Goal: Transaction & Acquisition: Purchase product/service

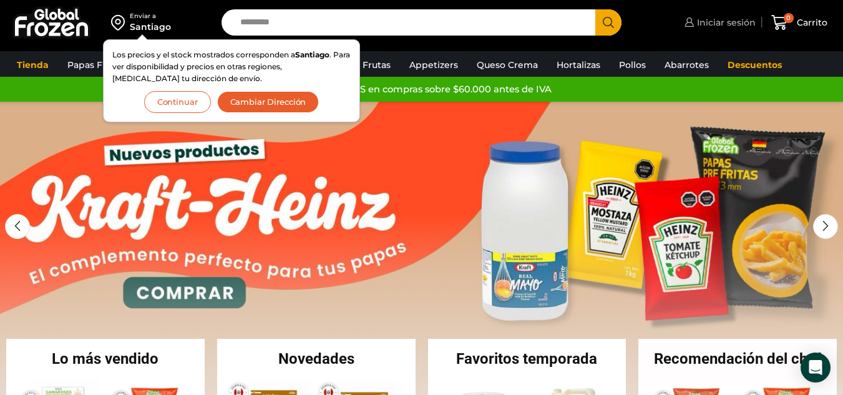
click at [733, 19] on span "Iniciar sesión" at bounding box center [725, 22] width 62 height 12
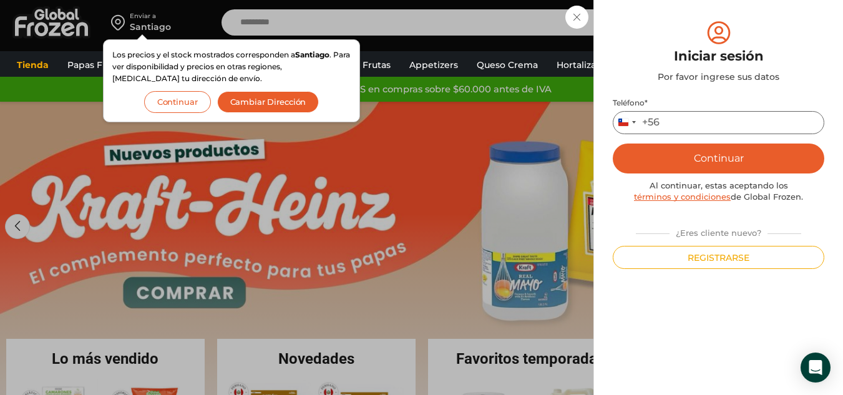
click at [683, 120] on input "Teléfono *" at bounding box center [719, 122] width 212 height 23
click at [706, 158] on button "Continuar" at bounding box center [719, 159] width 212 height 30
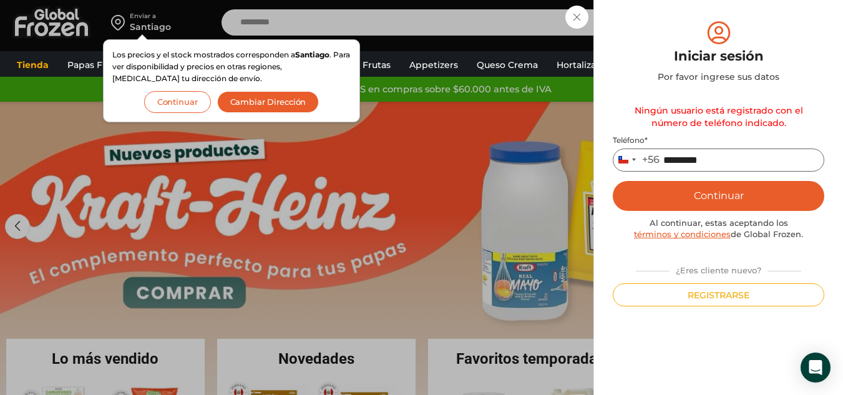
drag, startPoint x: 734, startPoint y: 155, endPoint x: 650, endPoint y: 169, distance: 84.7
click at [650, 169] on div "Chile +56 +56 Argentina +54 Chile +56 *********" at bounding box center [719, 160] width 212 height 23
click at [718, 157] on input "*********" at bounding box center [719, 160] width 212 height 23
type input "*"
type input "*********"
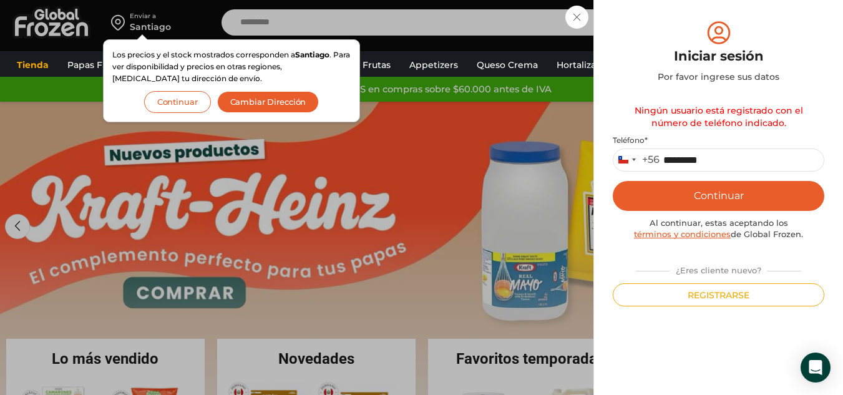
click at [713, 185] on button "Continuar" at bounding box center [719, 196] width 212 height 30
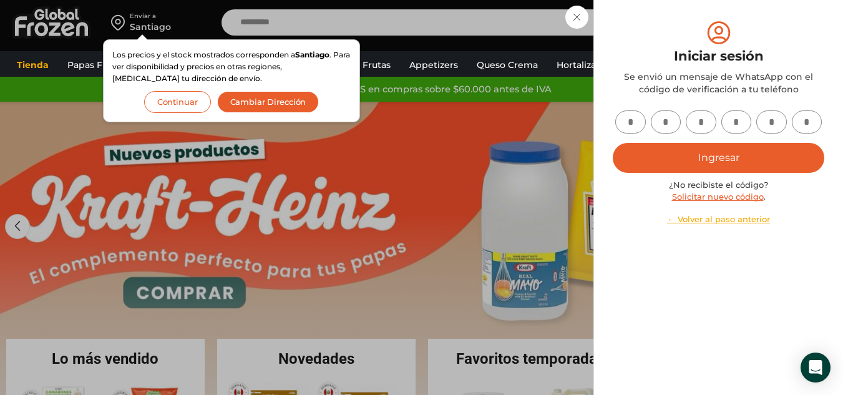
click at [620, 123] on input "text" at bounding box center [630, 121] width 31 height 23
type input "*"
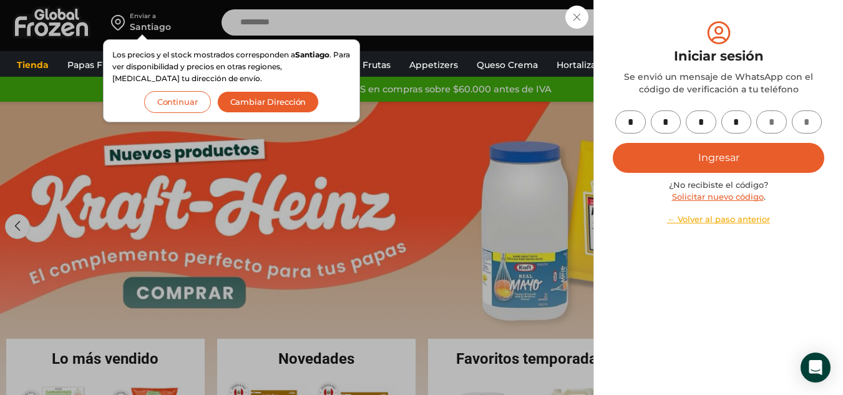
type input "*"
click at [657, 155] on button "Ingresar" at bounding box center [719, 158] width 212 height 30
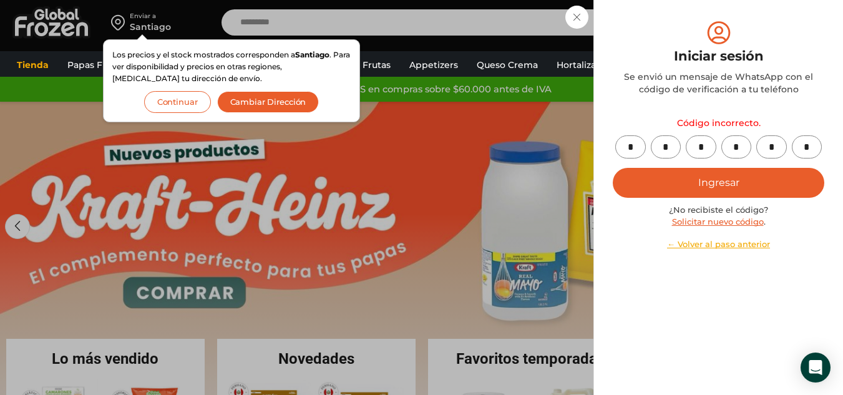
click at [749, 222] on link "Solicitar nuevo código" at bounding box center [718, 222] width 92 height 10
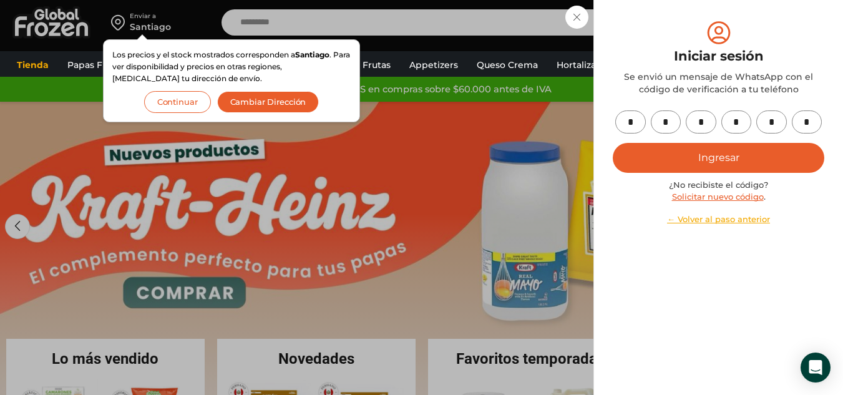
click at [637, 124] on input "*" at bounding box center [630, 121] width 31 height 23
type input "*"
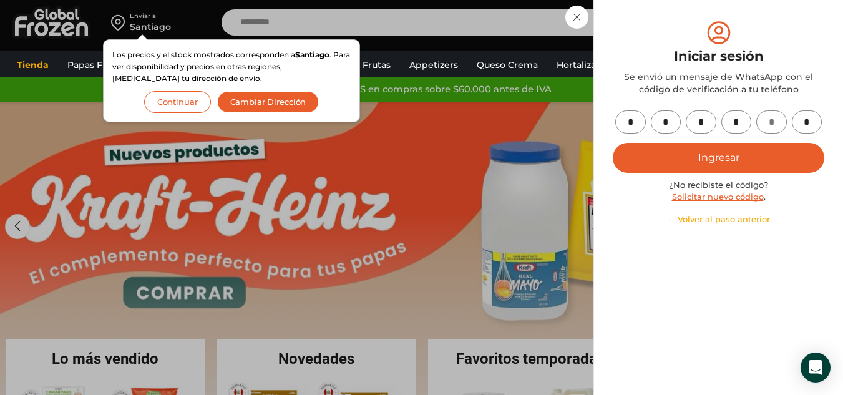
type input "*"
click at [745, 159] on button "Ingresar" at bounding box center [719, 158] width 212 height 30
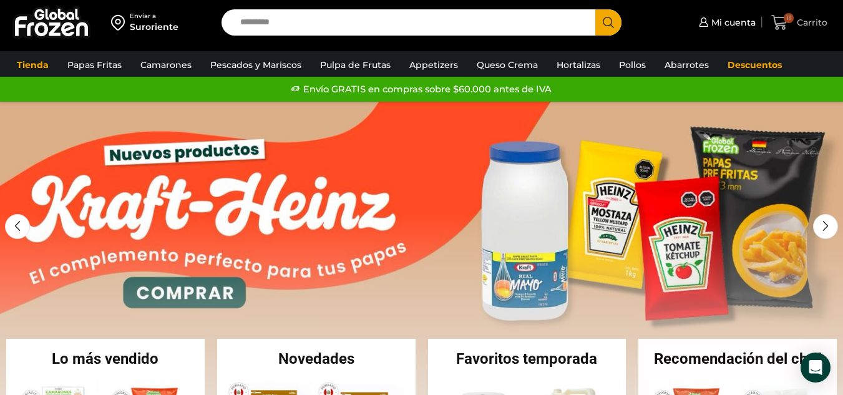
click at [783, 24] on icon at bounding box center [779, 22] width 16 height 15
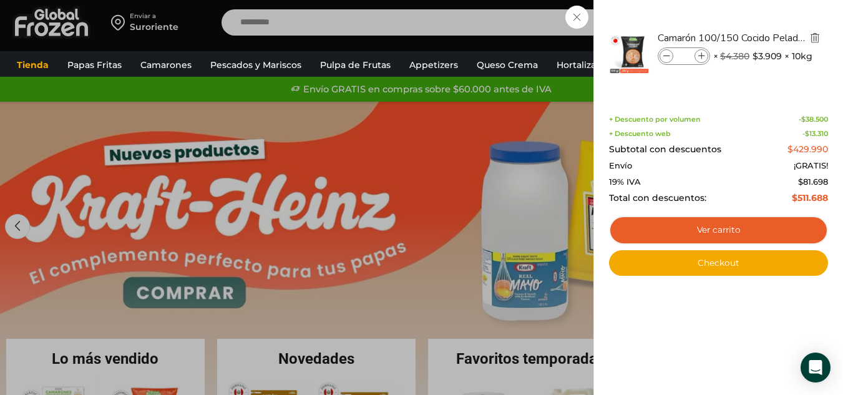
click at [814, 38] on img "Eliminar Camarón 100/150 Cocido Pelado - Bronze - Caja 10 kg del carrito" at bounding box center [814, 37] width 11 height 11
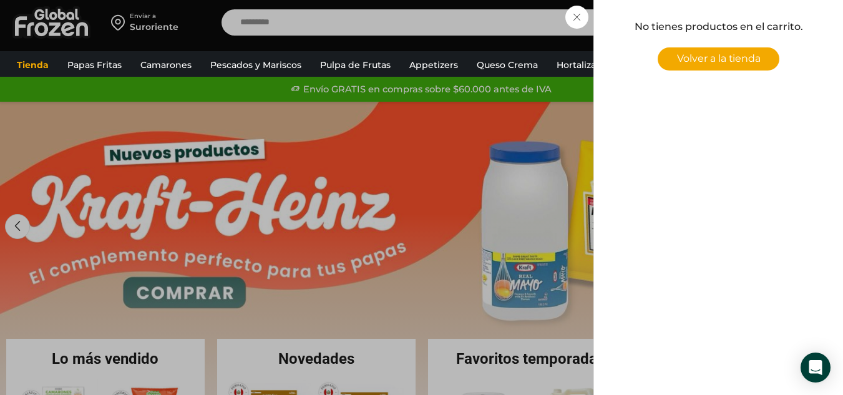
click at [768, 26] on div "0 Carrito 0 0 Shopping Cart No tienes productos en el carrito. Volver a la tien…" at bounding box center [799, 22] width 62 height 29
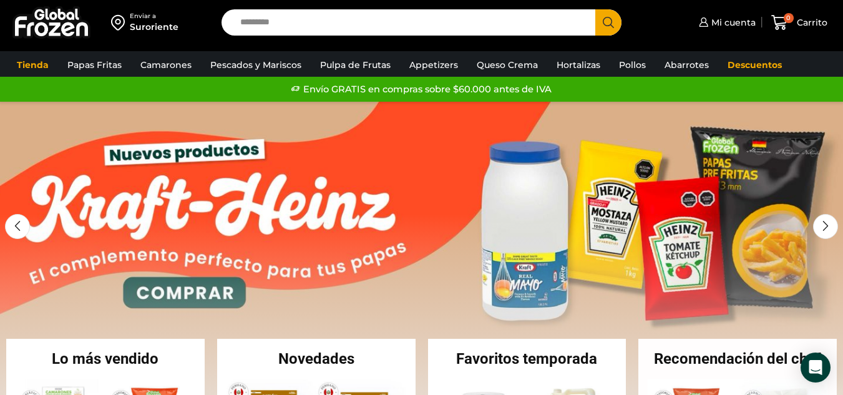
click at [345, 19] on input "Search input" at bounding box center [411, 22] width 355 height 26
type input "*******"
click at [595, 9] on button "Search" at bounding box center [608, 22] width 26 height 26
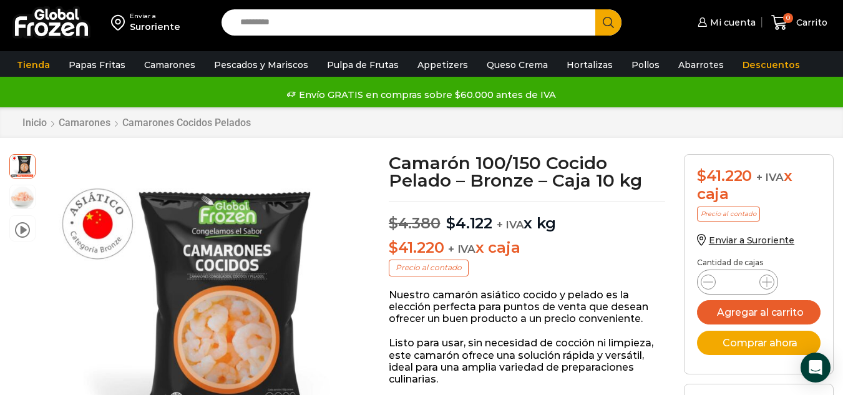
scroll to position [63, 0]
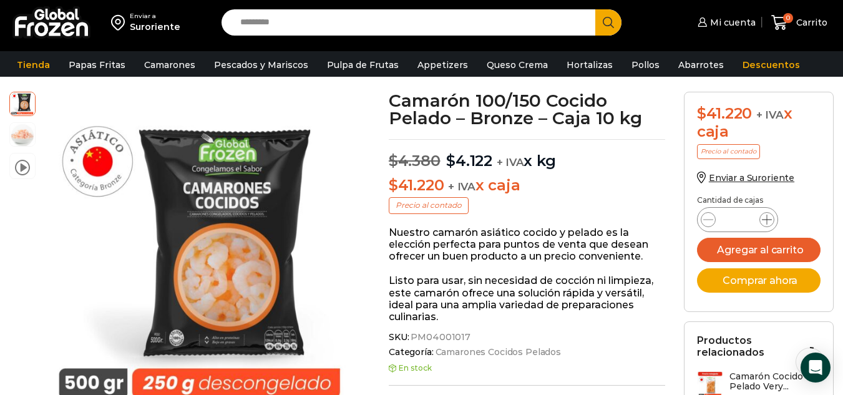
click at [766, 220] on icon at bounding box center [767, 220] width 10 height 10
click at [156, 27] on div "Suroriente" at bounding box center [155, 27] width 51 height 12
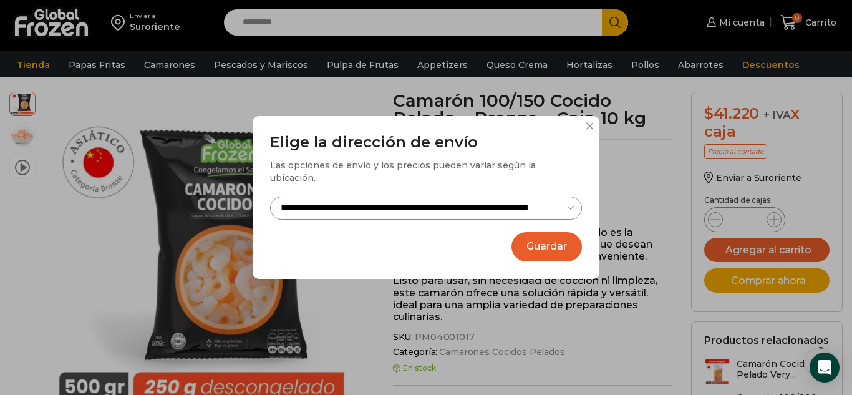
click at [155, 80] on div "**********" at bounding box center [426, 197] width 852 height 395
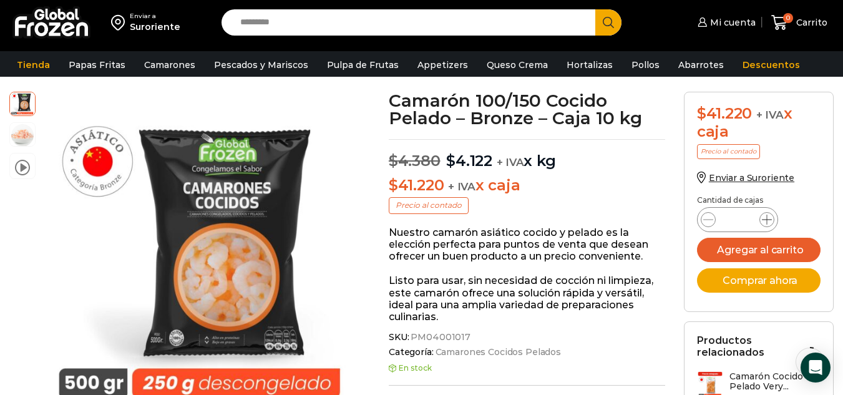
click at [774, 222] on span at bounding box center [766, 219] width 15 height 15
type input "*"
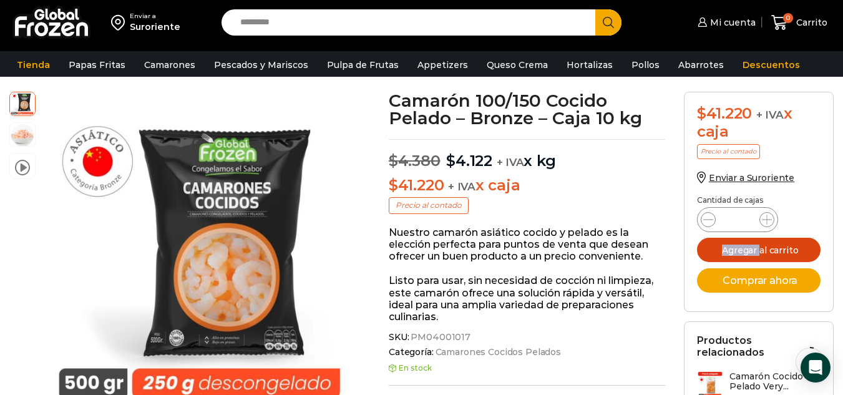
click at [794, 246] on button "Agregar al carrito" at bounding box center [759, 250] width 124 height 24
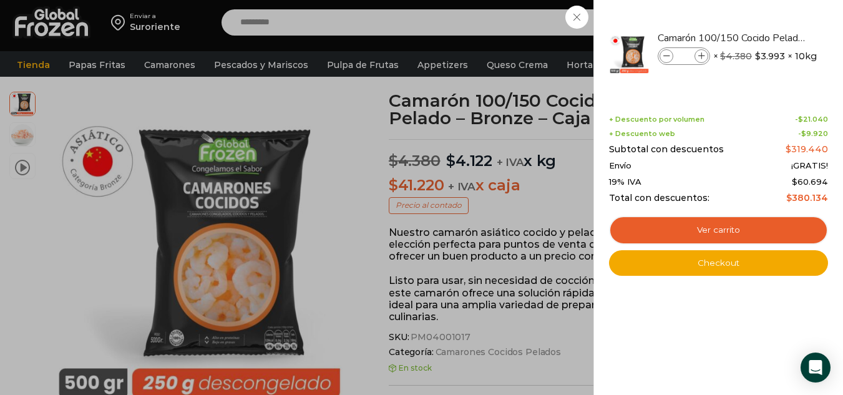
click at [768, 37] on div "8 Carrito 8 8 Shopping Cart *" at bounding box center [799, 22] width 62 height 29
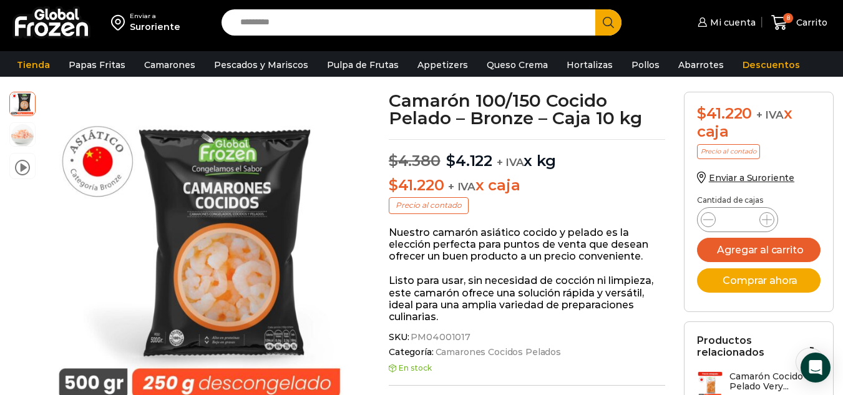
click at [447, 27] on input "Search input" at bounding box center [411, 22] width 355 height 26
type input "*****"
click at [595, 9] on button "Search" at bounding box center [608, 22] width 26 height 26
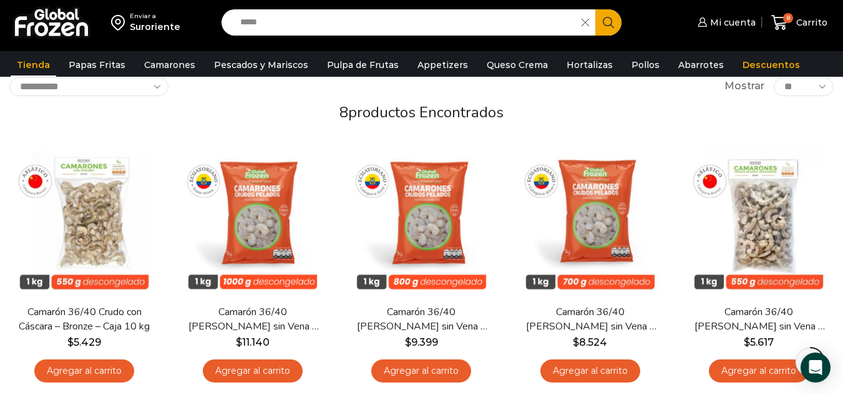
scroll to position [125, 0]
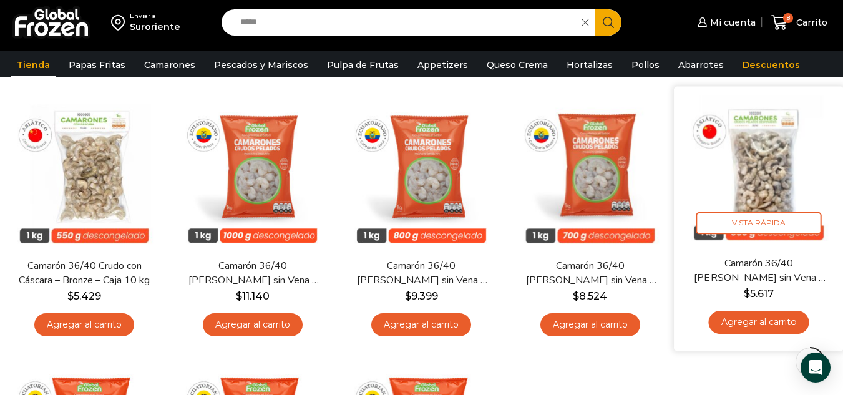
click at [797, 148] on img at bounding box center [758, 171] width 151 height 151
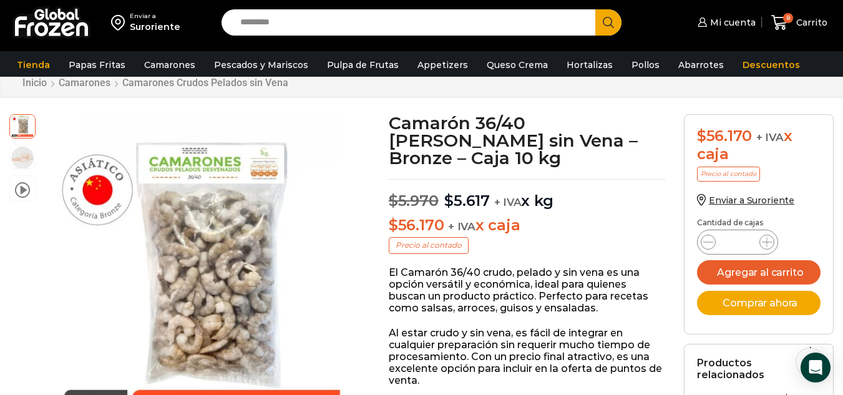
scroll to position [63, 0]
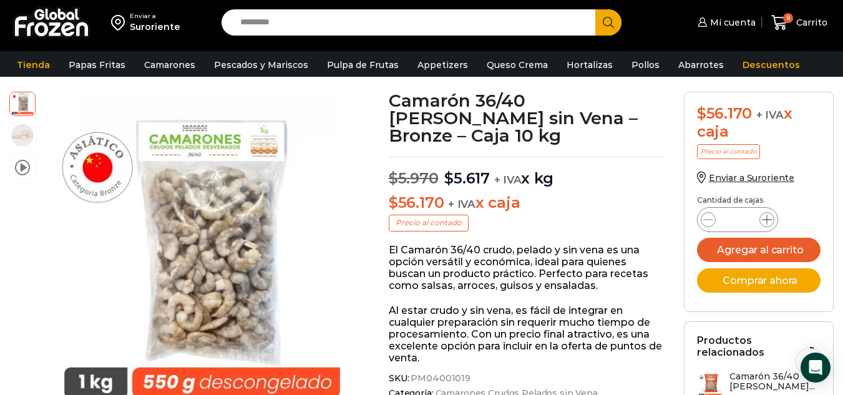
click at [760, 220] on span at bounding box center [766, 219] width 15 height 15
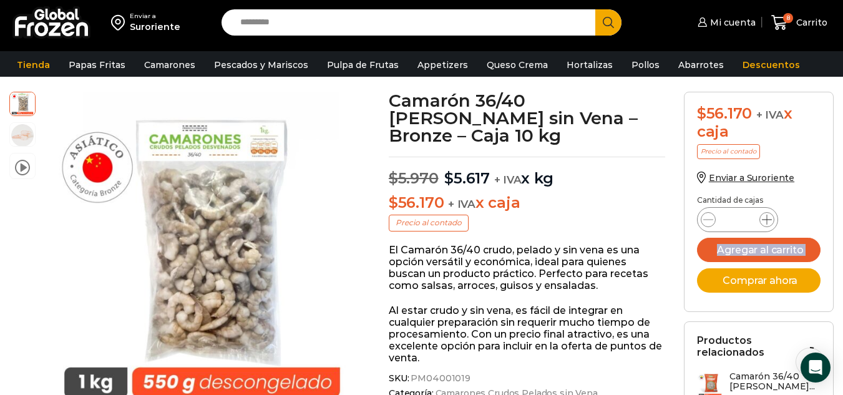
click at [760, 220] on span at bounding box center [766, 219] width 15 height 15
type input "*"
click at [799, 247] on button "Agregar al carrito" at bounding box center [759, 250] width 124 height 24
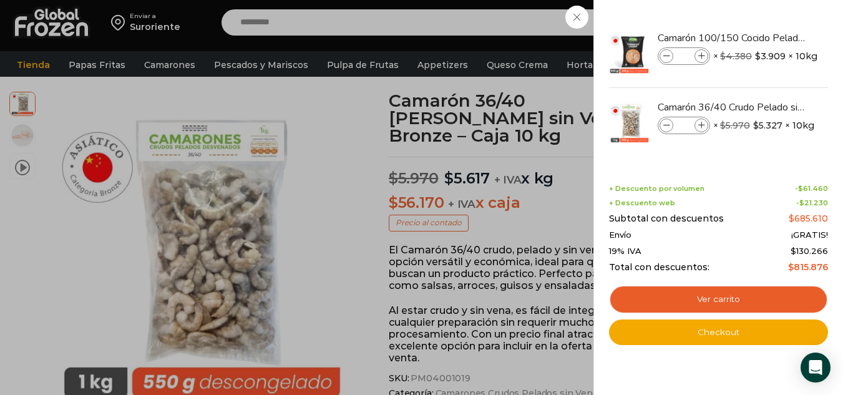
click at [768, 37] on div "15 Carrito 15 15 Shopping Cart *" at bounding box center [799, 22] width 62 height 29
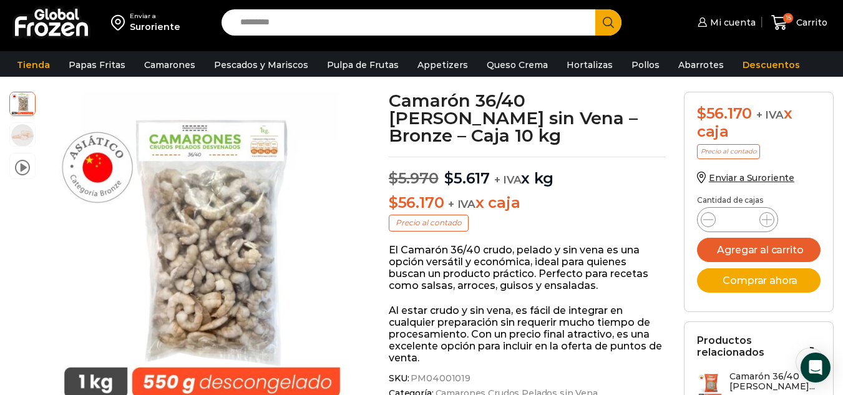
click at [331, 27] on input "Search input" at bounding box center [411, 22] width 355 height 26
type input "*******"
click at [595, 9] on button "Search" at bounding box center [608, 22] width 26 height 26
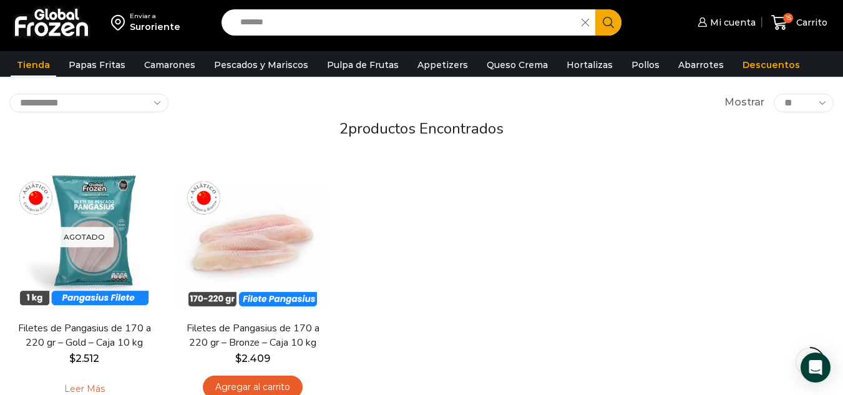
scroll to position [125, 0]
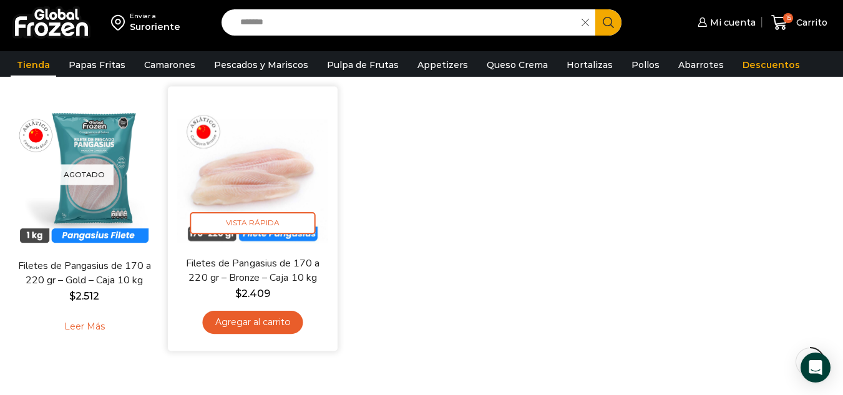
click at [258, 323] on link "Agregar al carrito" at bounding box center [253, 322] width 100 height 23
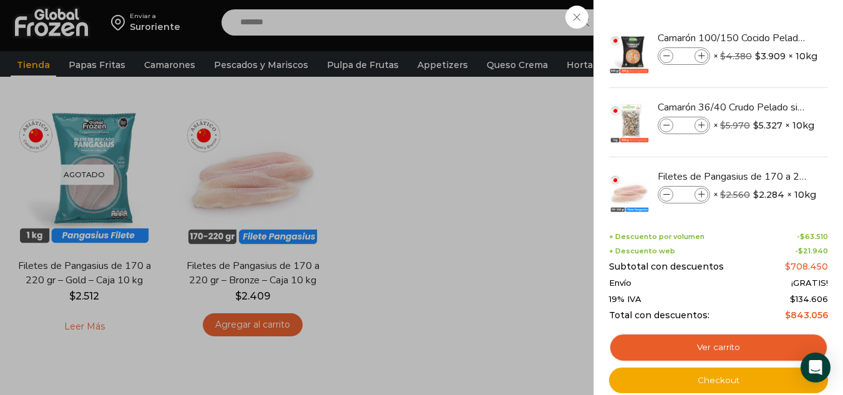
click at [768, 31] on div "16 [GEOGRAPHIC_DATA] 16 16 Shopping Cart *" at bounding box center [799, 22] width 62 height 29
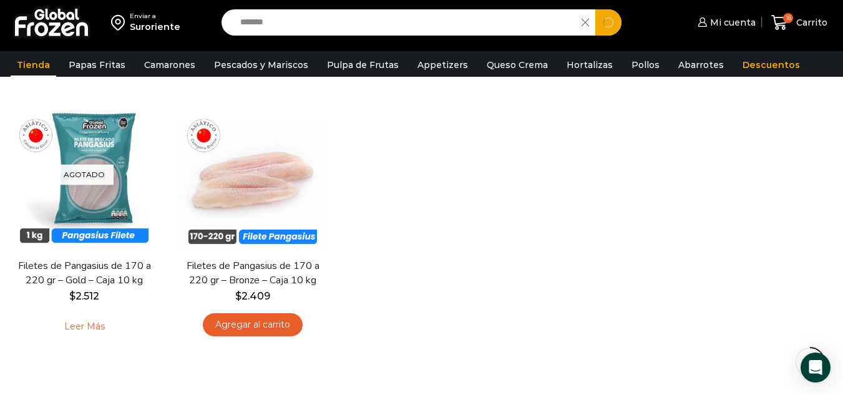
drag, startPoint x: 306, startPoint y: 22, endPoint x: 220, endPoint y: 27, distance: 85.6
click at [220, 27] on div "Search input ******* Search" at bounding box center [421, 22] width 419 height 26
type input "********"
click at [595, 9] on button "Search" at bounding box center [608, 22] width 26 height 26
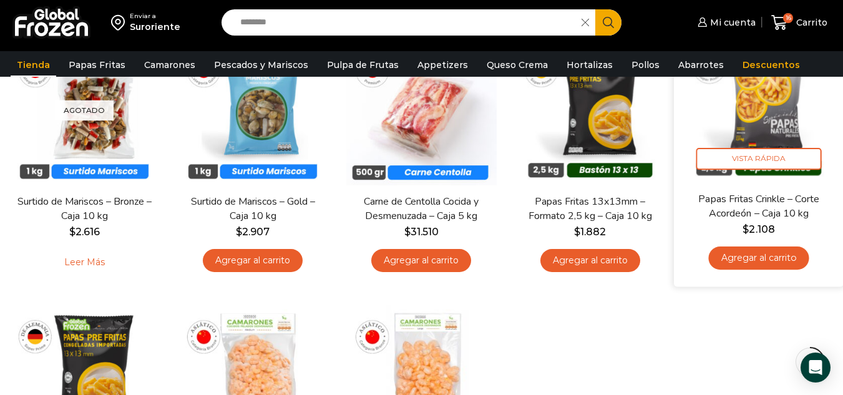
scroll to position [125, 0]
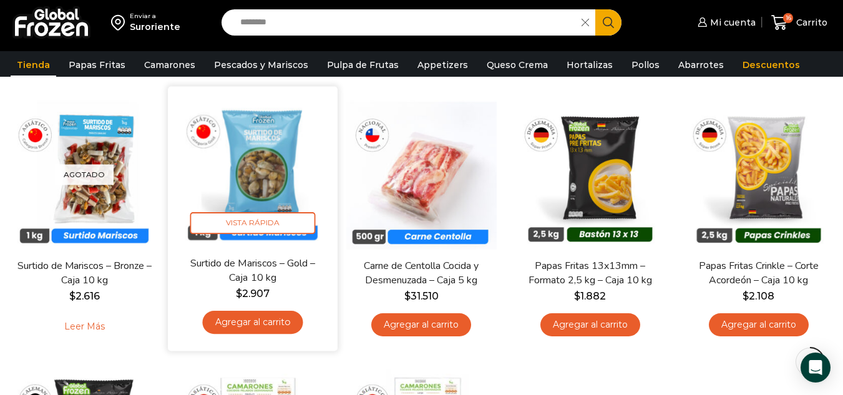
click at [233, 313] on link "Agregar al carrito" at bounding box center [253, 322] width 100 height 23
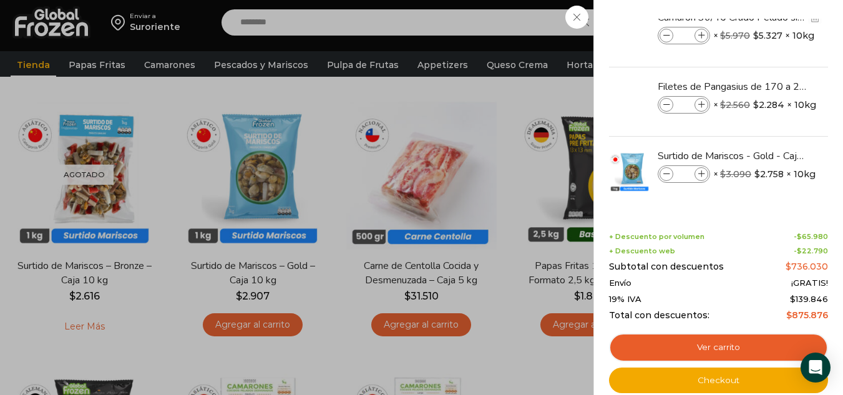
scroll to position [90, 0]
click at [768, 37] on div "17 Carrito 17 17 Shopping Cart *" at bounding box center [799, 22] width 62 height 29
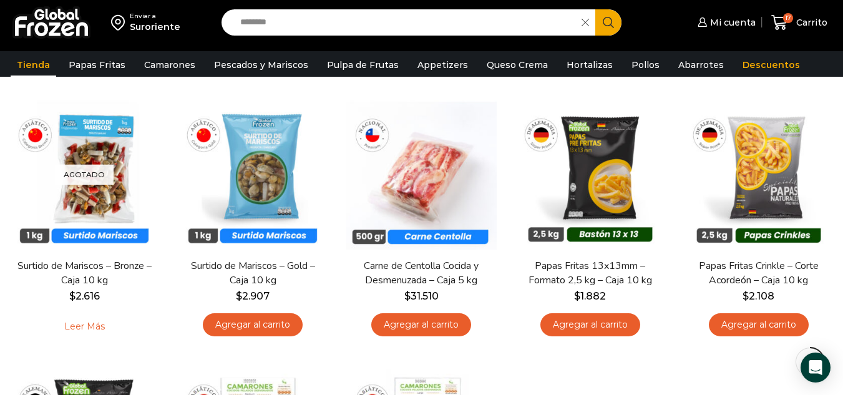
click at [351, 16] on input "********" at bounding box center [404, 22] width 341 height 26
type input "*****"
click at [595, 9] on button "Search" at bounding box center [608, 22] width 26 height 26
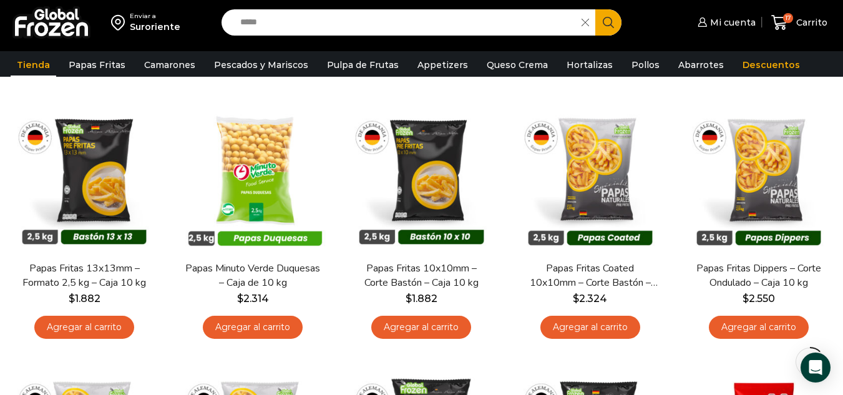
scroll to position [125, 0]
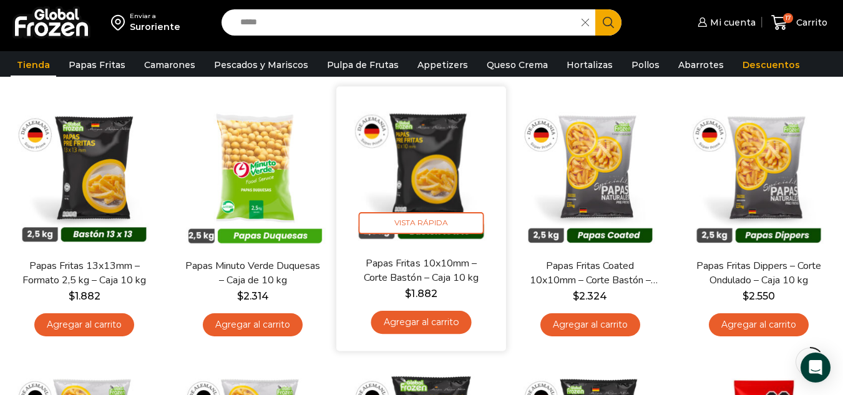
click at [414, 319] on link "Agregar al carrito" at bounding box center [421, 322] width 100 height 23
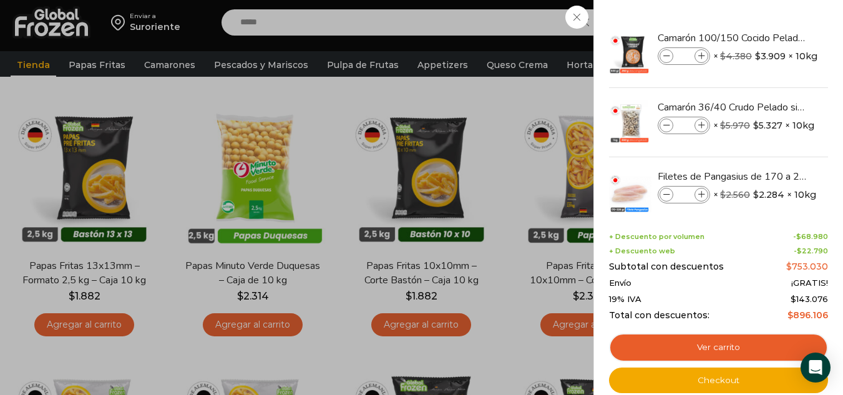
click at [768, 37] on div "18 [GEOGRAPHIC_DATA] 18 18 Shopping Cart *" at bounding box center [799, 22] width 62 height 29
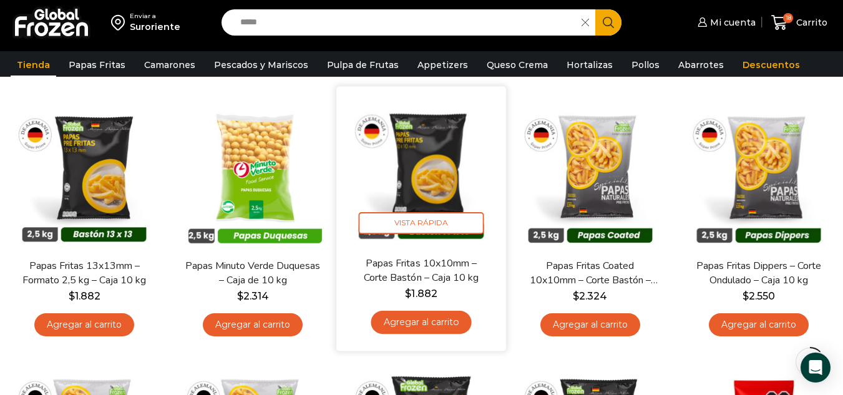
click at [415, 332] on link "Agregar al carrito" at bounding box center [421, 322] width 100 height 23
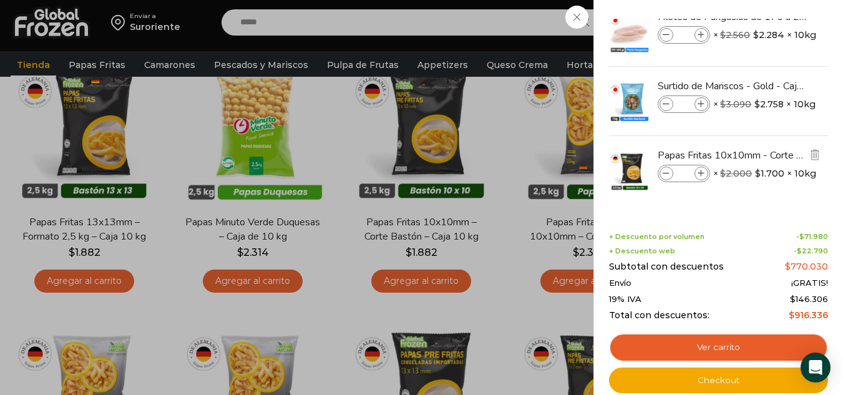
scroll to position [187, 0]
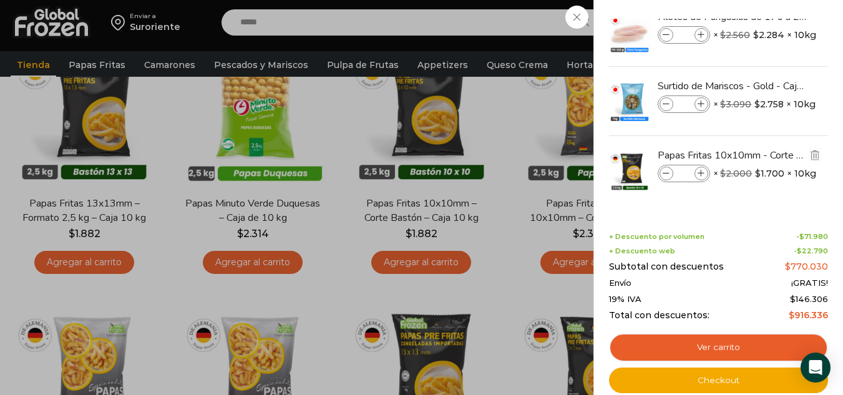
click at [701, 173] on icon at bounding box center [701, 173] width 7 height 7
type input "*"
click at [768, 37] on div "20 [GEOGRAPHIC_DATA] 20 20 Shopping Cart" at bounding box center [799, 22] width 62 height 29
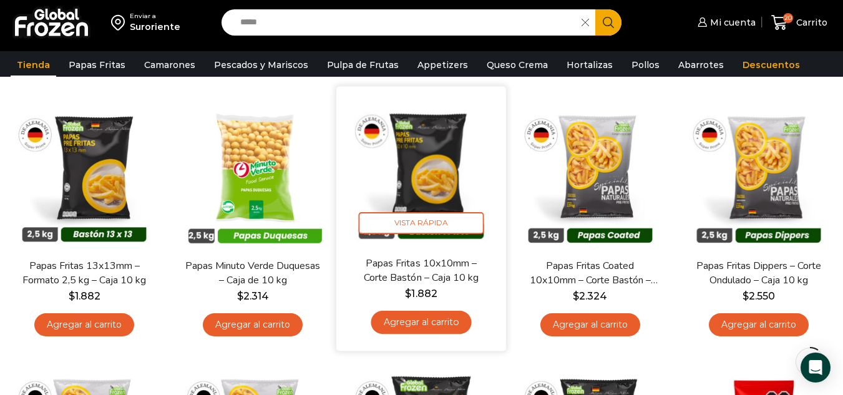
scroll to position [0, 0]
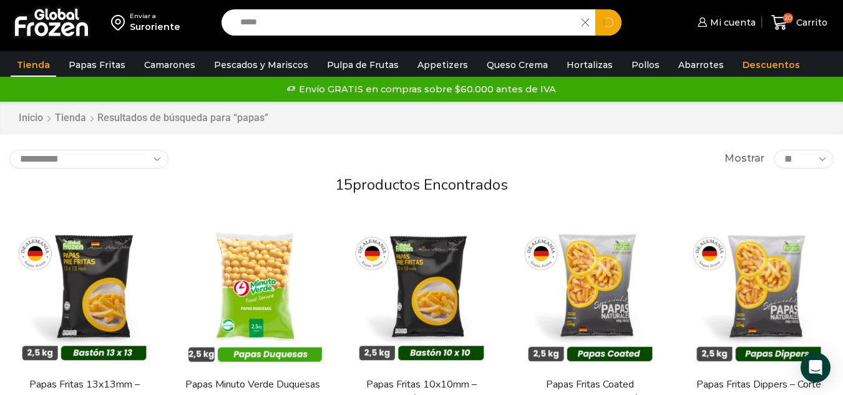
click at [371, 30] on input "*****" at bounding box center [404, 22] width 341 height 26
type input "*"
type input "******"
click at [595, 9] on button "Search" at bounding box center [608, 22] width 26 height 26
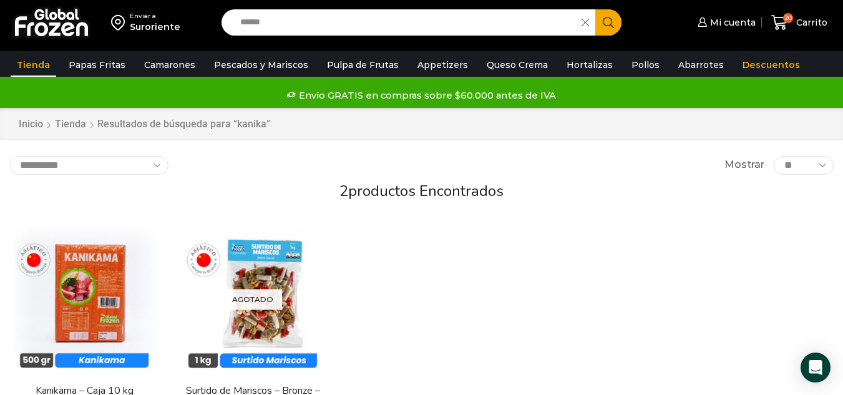
scroll to position [62, 0]
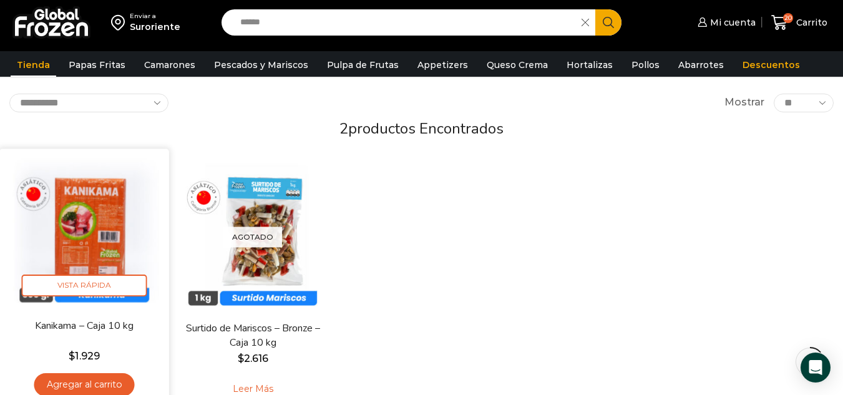
click at [127, 210] on img at bounding box center [84, 233] width 151 height 151
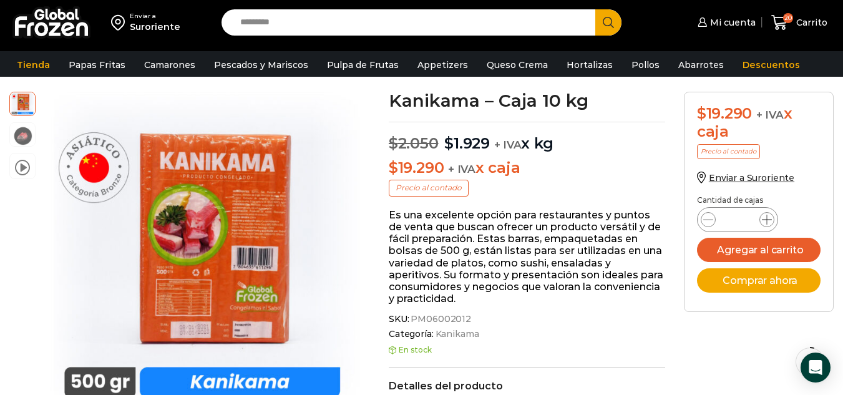
click at [768, 222] on icon at bounding box center [767, 220] width 10 height 10
type input "*"
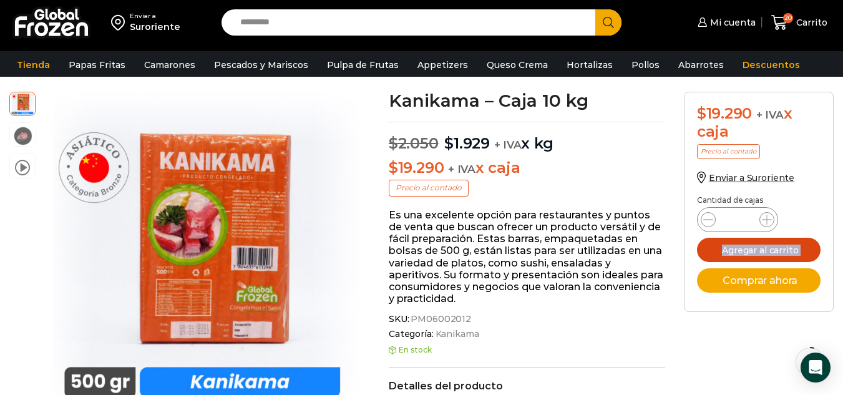
click at [764, 249] on button "Agregar al carrito" at bounding box center [759, 250] width 124 height 24
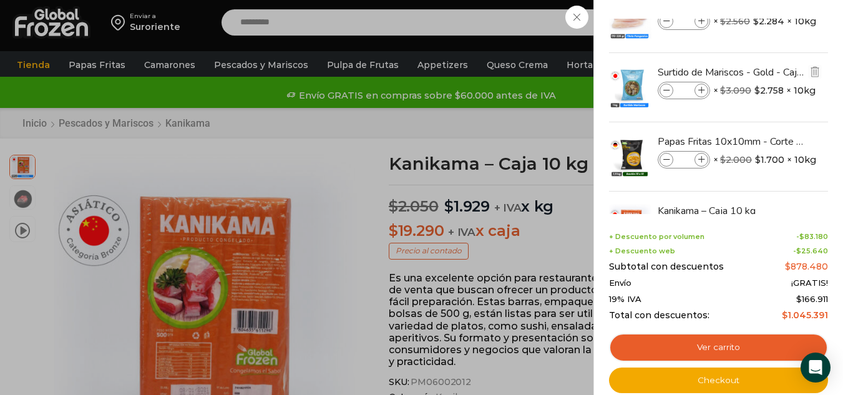
scroll to position [229, 0]
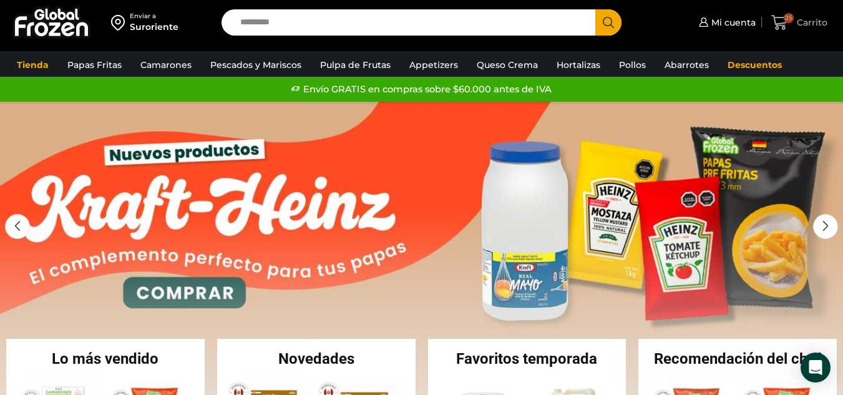
click at [786, 15] on span "25" at bounding box center [789, 18] width 10 height 10
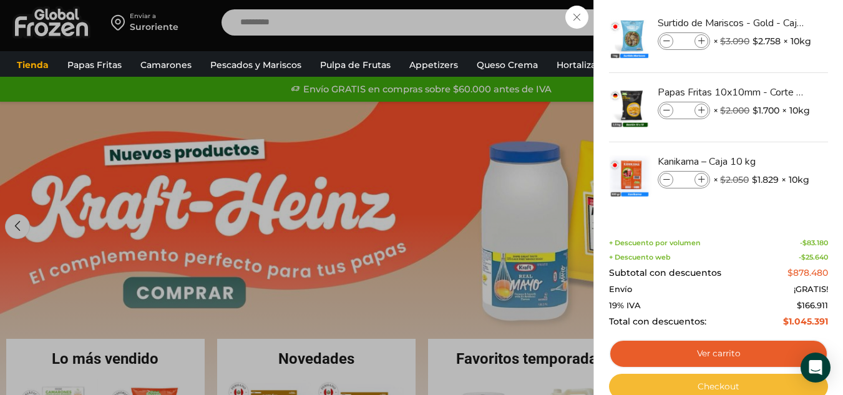
click at [718, 386] on link "Checkout" at bounding box center [718, 387] width 219 height 26
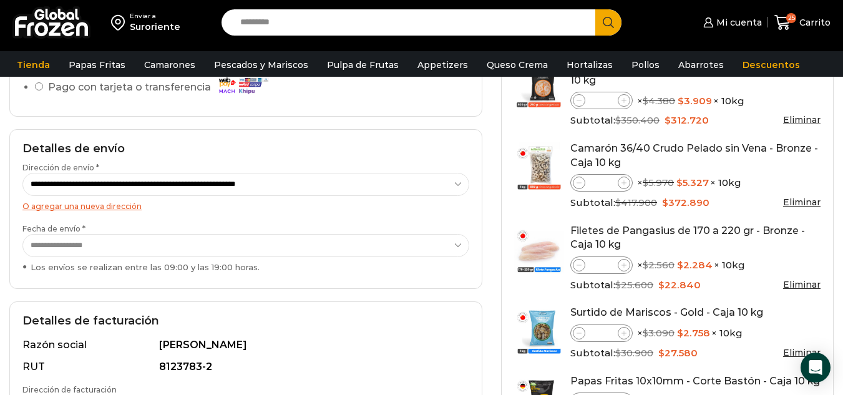
scroll to position [187, 0]
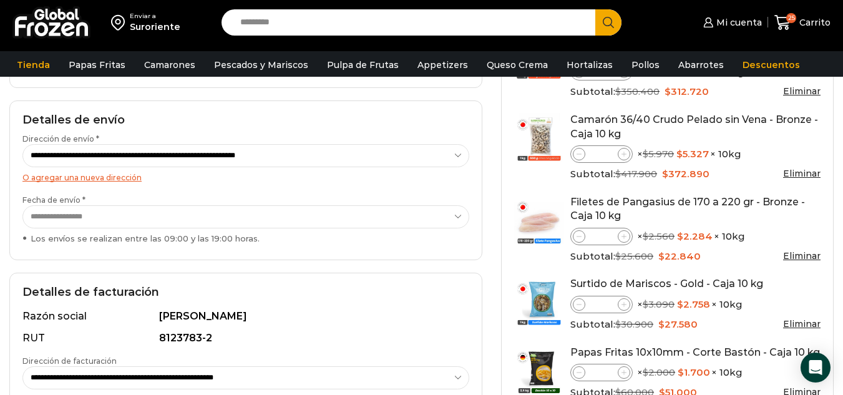
click at [82, 209] on select "**********" at bounding box center [245, 216] width 447 height 23
click at [22, 205] on select "**********" at bounding box center [245, 216] width 447 height 23
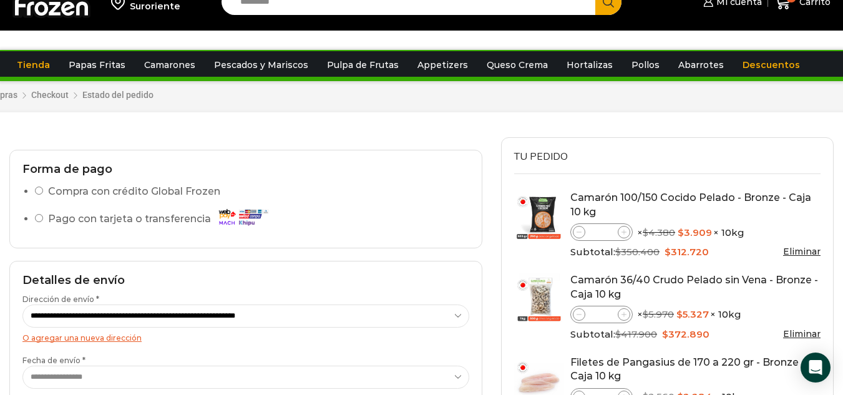
scroll to position [0, 0]
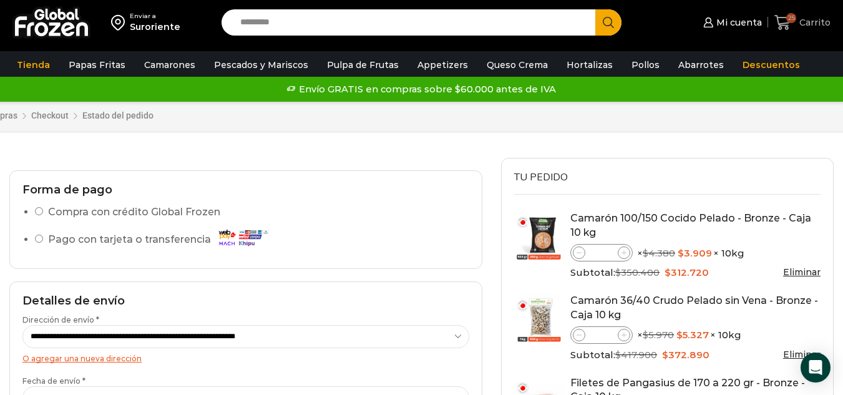
click at [811, 22] on span "Carrito" at bounding box center [813, 22] width 34 height 12
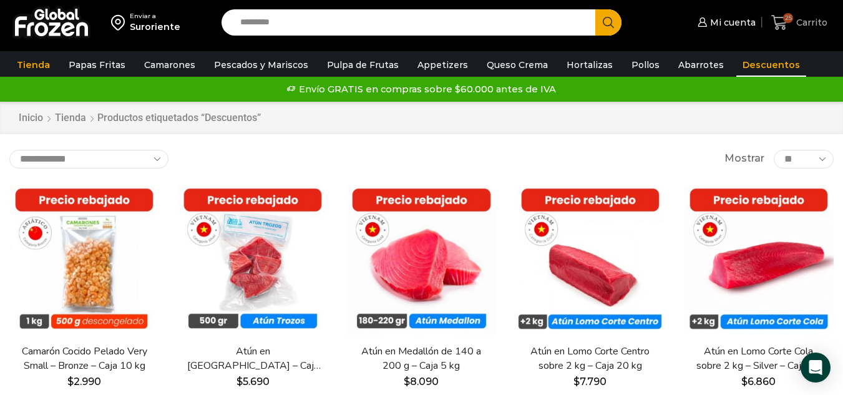
click at [789, 24] on span "25" at bounding box center [782, 22] width 22 height 17
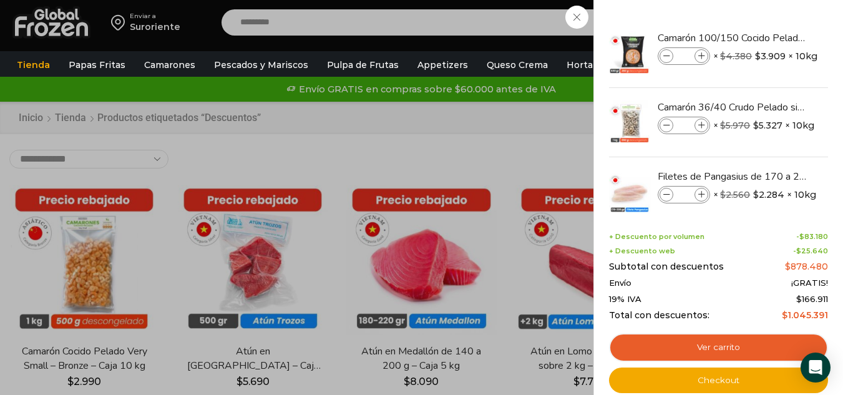
click at [768, 37] on div "25 Carrito 25 25 Shopping Cart *" at bounding box center [799, 22] width 62 height 29
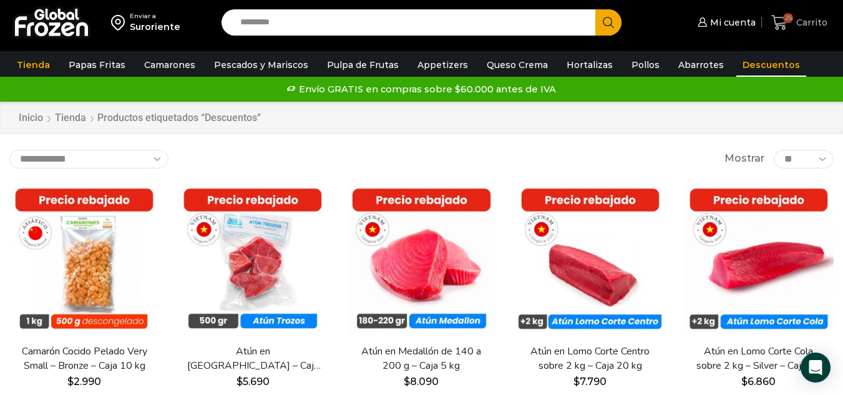
click at [793, 14] on span "25" at bounding box center [782, 22] width 22 height 17
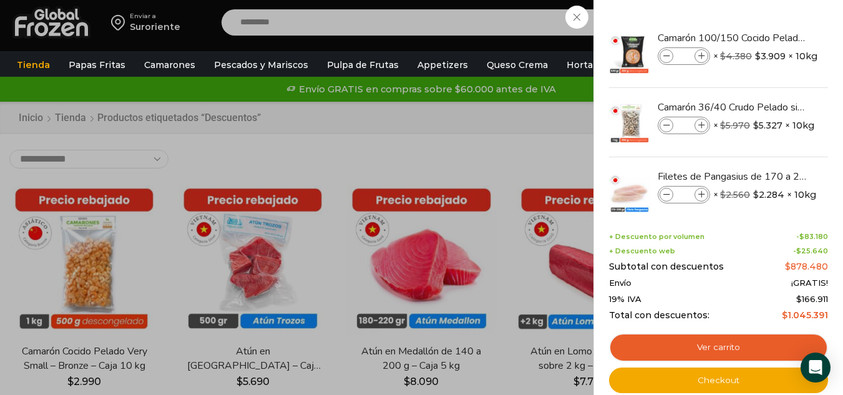
click at [768, 37] on div "25 Carrito 25 25 Shopping Cart *" at bounding box center [799, 22] width 62 height 29
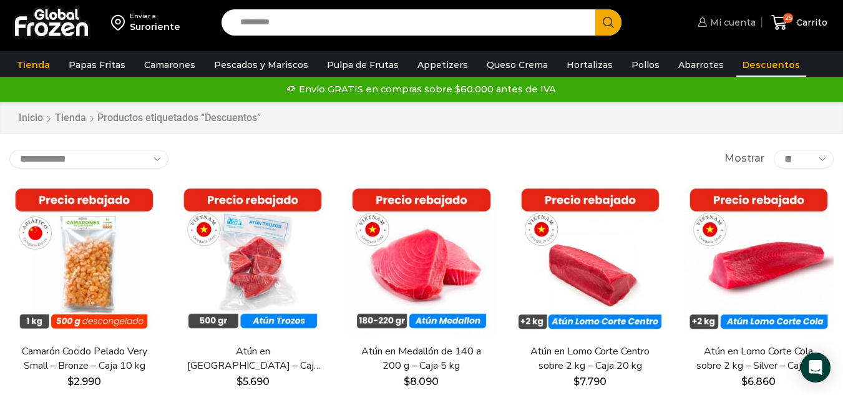
click at [730, 28] on span "Mi cuenta" at bounding box center [731, 22] width 49 height 12
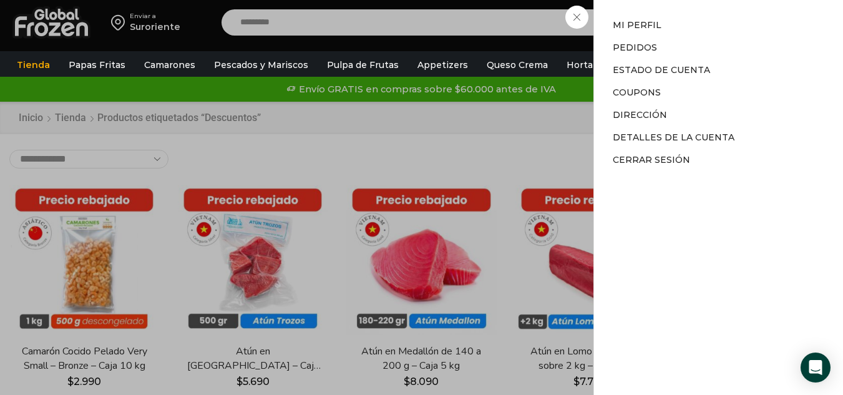
click at [695, 35] on div "Mi cuenta Mi cuenta Mi perfil Pedidos Descargas Estado de Cuenta Coupons Direcc…" at bounding box center [725, 22] width 61 height 25
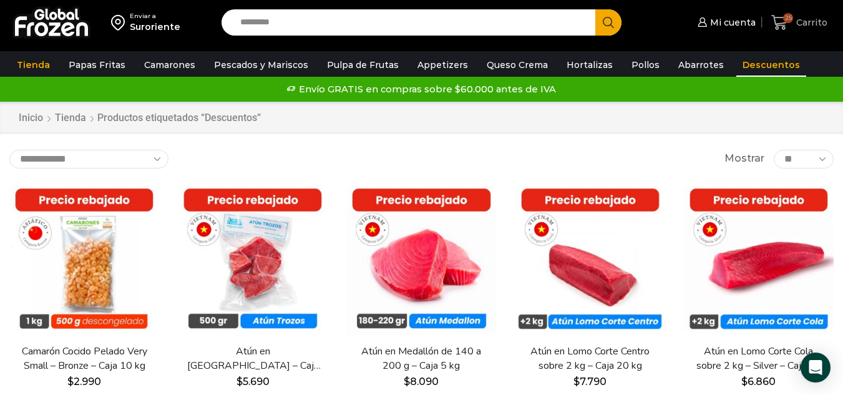
click at [784, 22] on icon at bounding box center [779, 22] width 17 height 17
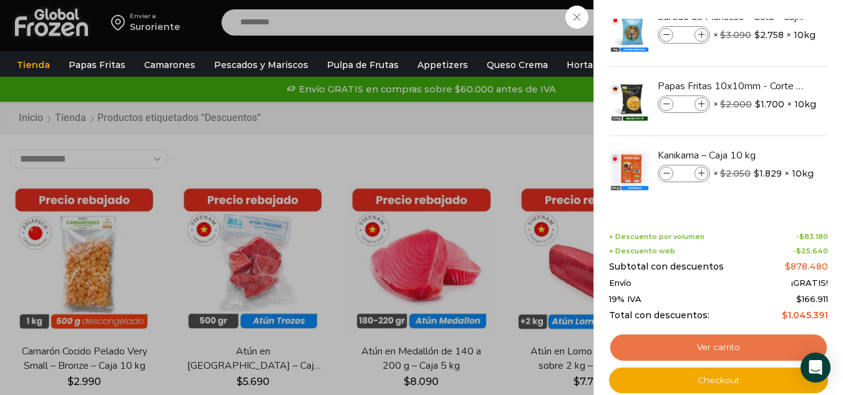
click at [671, 346] on link "Ver carrito" at bounding box center [718, 347] width 219 height 29
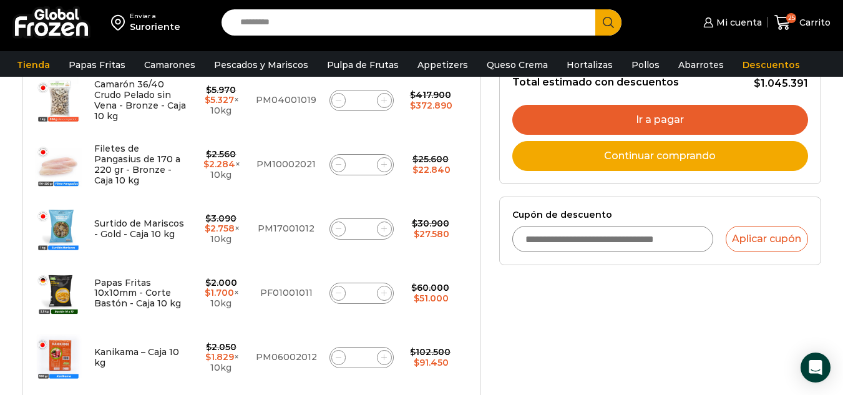
scroll to position [374, 0]
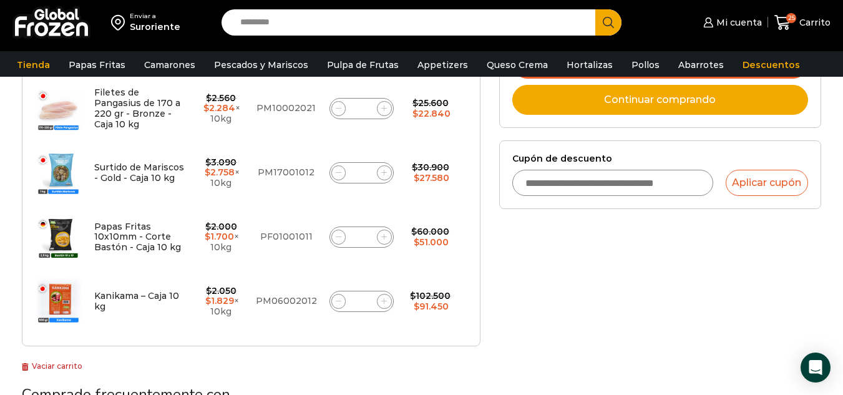
click at [588, 186] on input "Cupón de descuento" at bounding box center [612, 183] width 201 height 26
type input "**********"
click at [750, 190] on button "Aplicar cupón" at bounding box center [767, 183] width 82 height 26
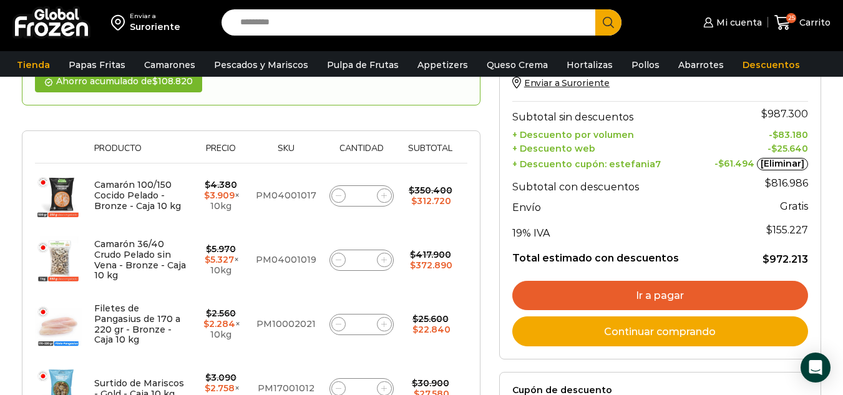
scroll to position [187, 0]
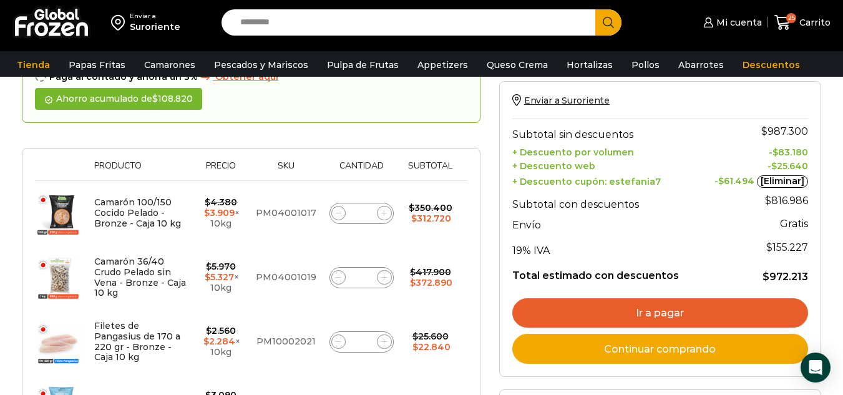
click at [767, 182] on link "[Eliminar]" at bounding box center [782, 181] width 51 height 12
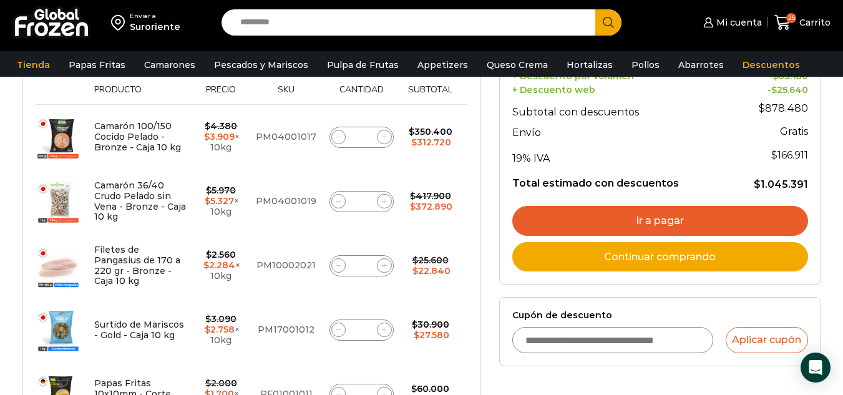
scroll to position [445, 0]
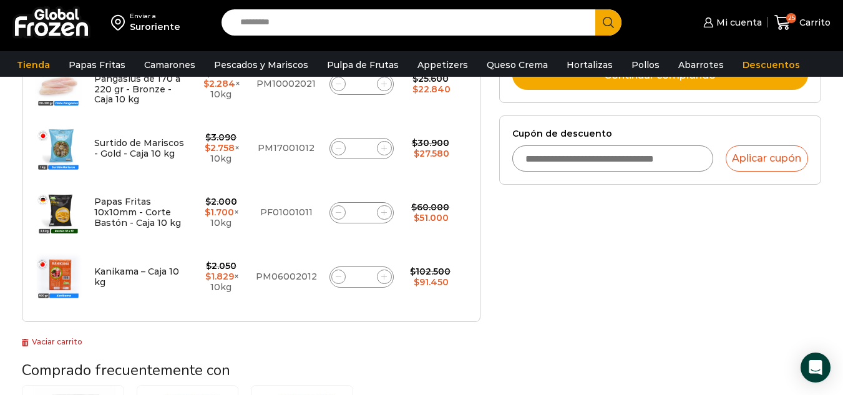
click at [570, 160] on input "Cupón de descuento" at bounding box center [612, 158] width 201 height 26
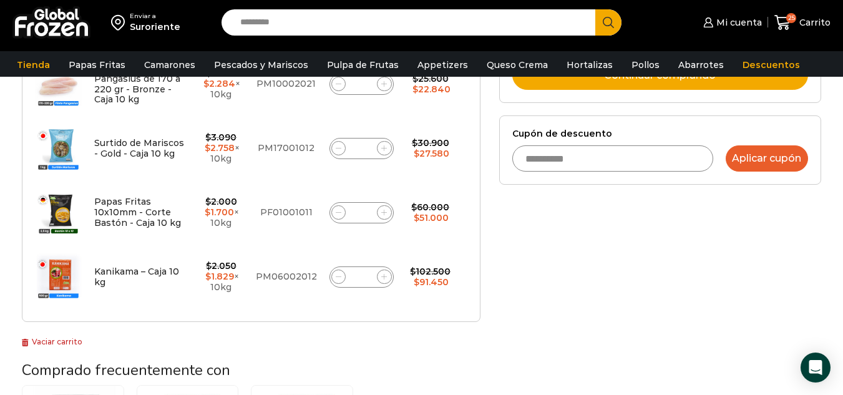
type input "**********"
click at [744, 160] on button "Aplicar cupón" at bounding box center [767, 158] width 82 height 26
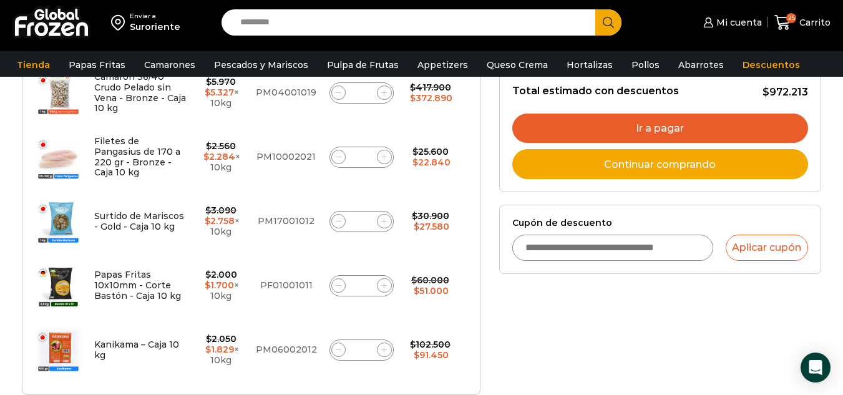
scroll to position [187, 0]
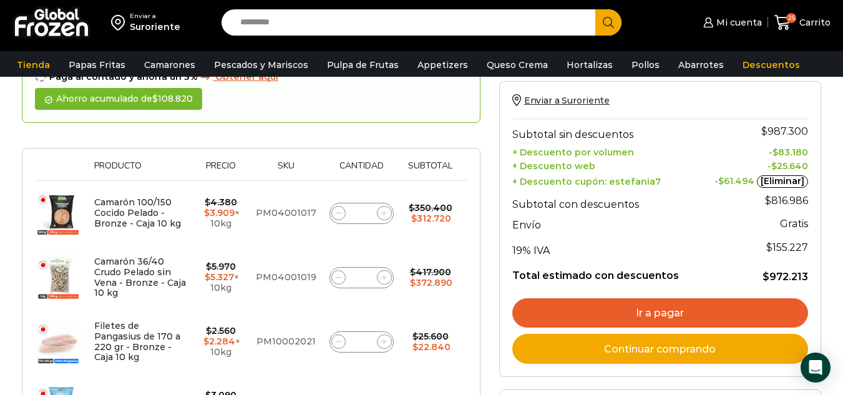
click at [644, 301] on link "Ir a pagar" at bounding box center [660, 313] width 296 height 30
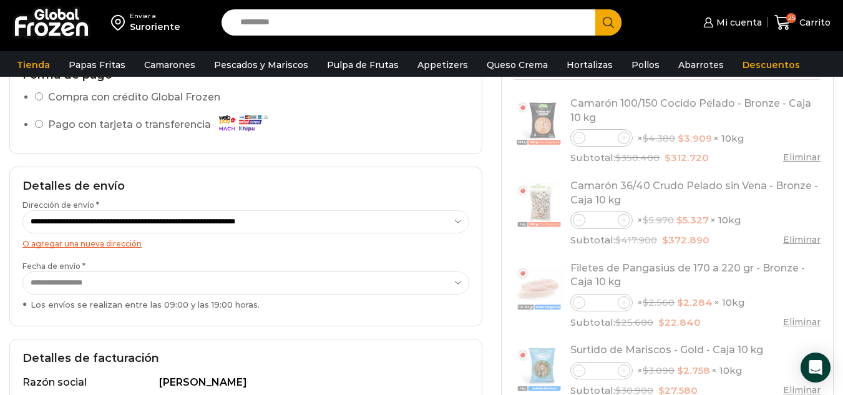
scroll to position [125, 0]
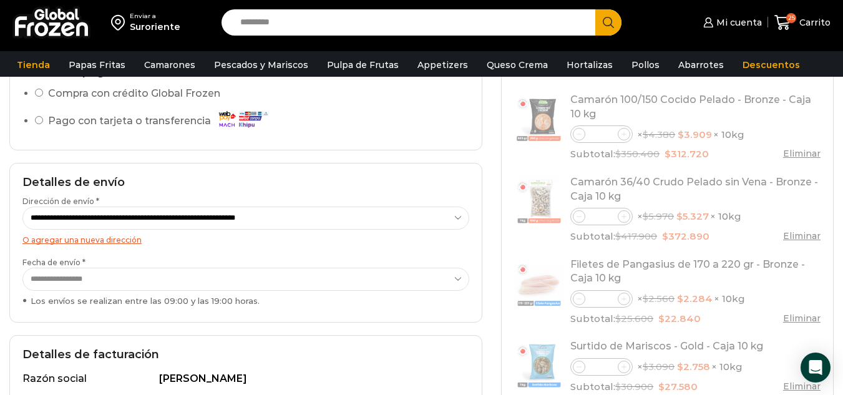
click at [291, 222] on select "**********" at bounding box center [245, 218] width 447 height 23
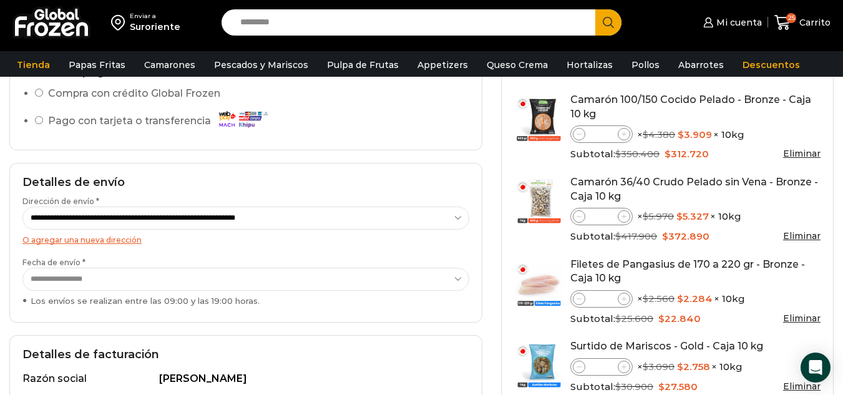
click at [291, 229] on select "**********" at bounding box center [245, 218] width 447 height 23
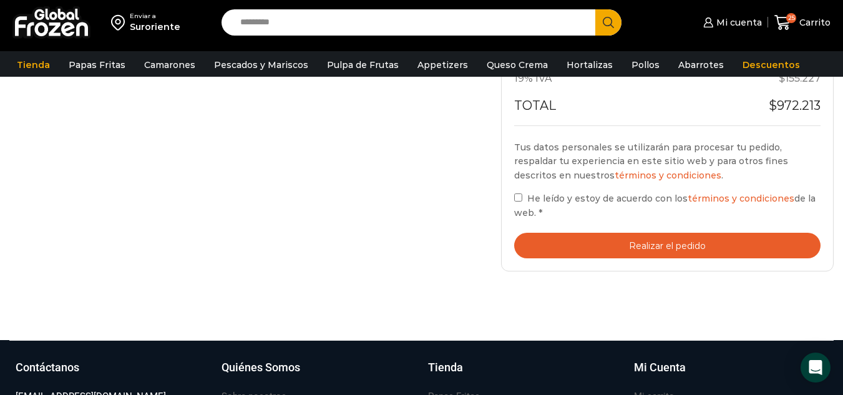
scroll to position [749, 0]
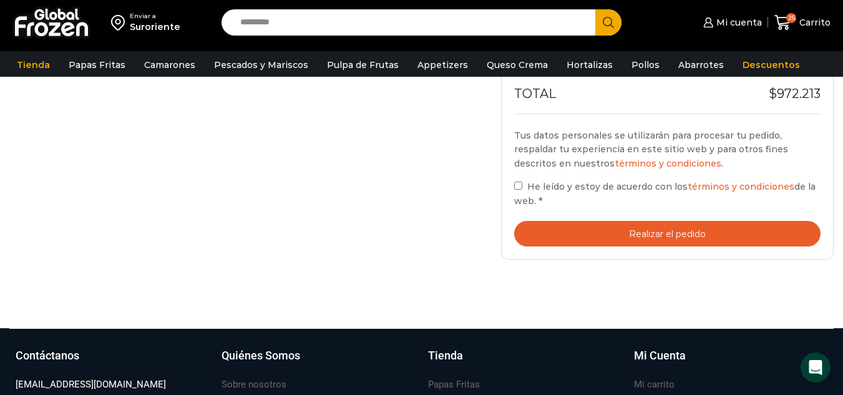
click at [581, 230] on button "Realizar el pedido" at bounding box center [667, 234] width 306 height 26
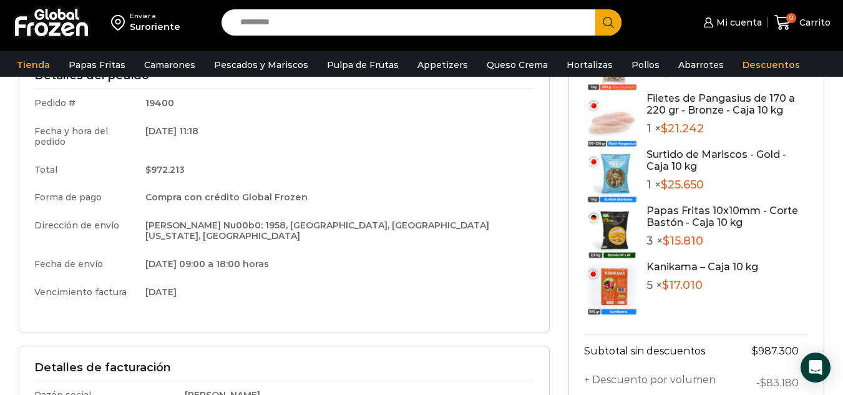
scroll to position [187, 0]
